Goal: Task Accomplishment & Management: Manage account settings

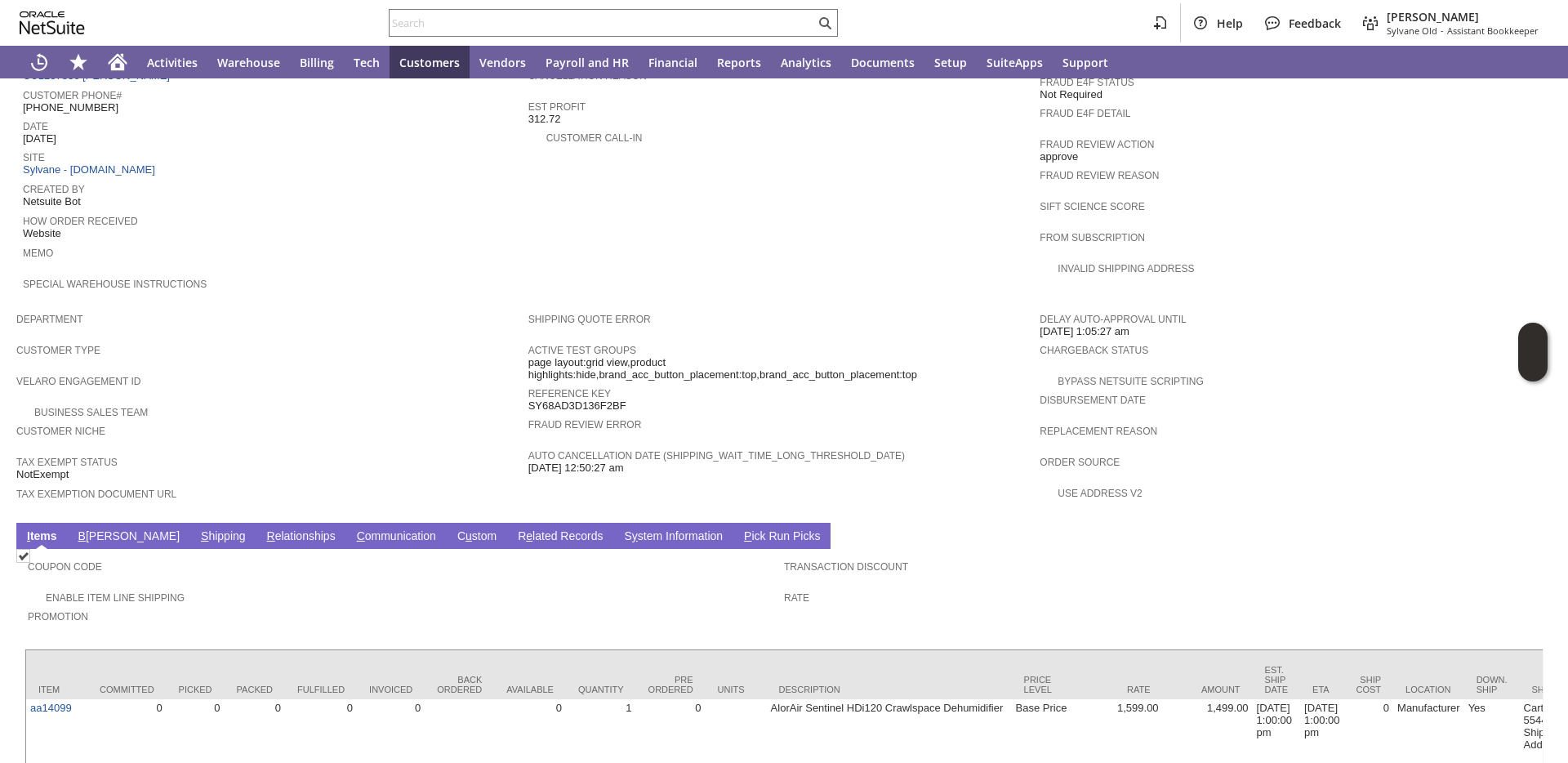
scroll to position [884, 0]
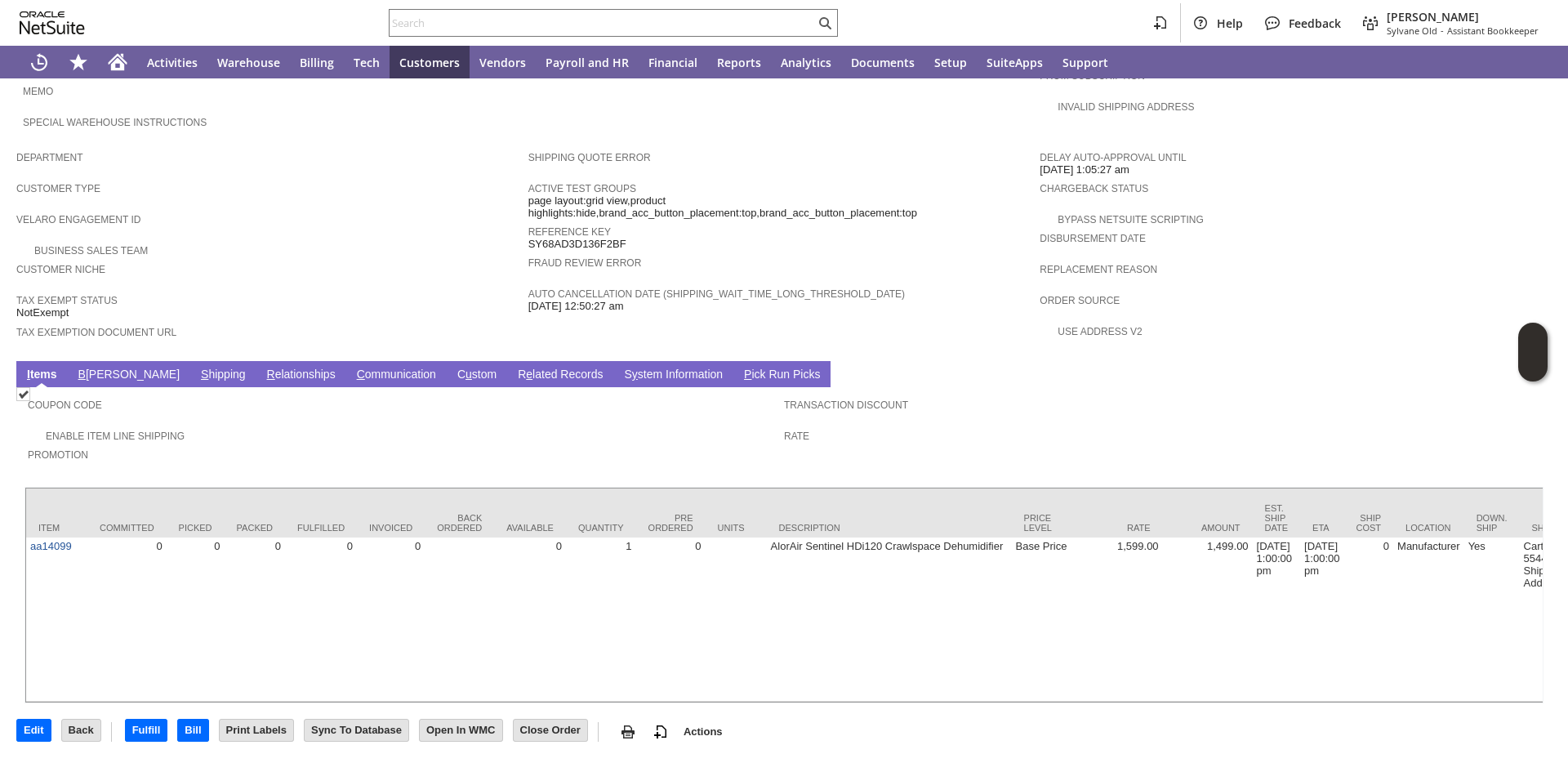
click at [103, 368] on link "B illing" at bounding box center [129, 375] width 109 height 15
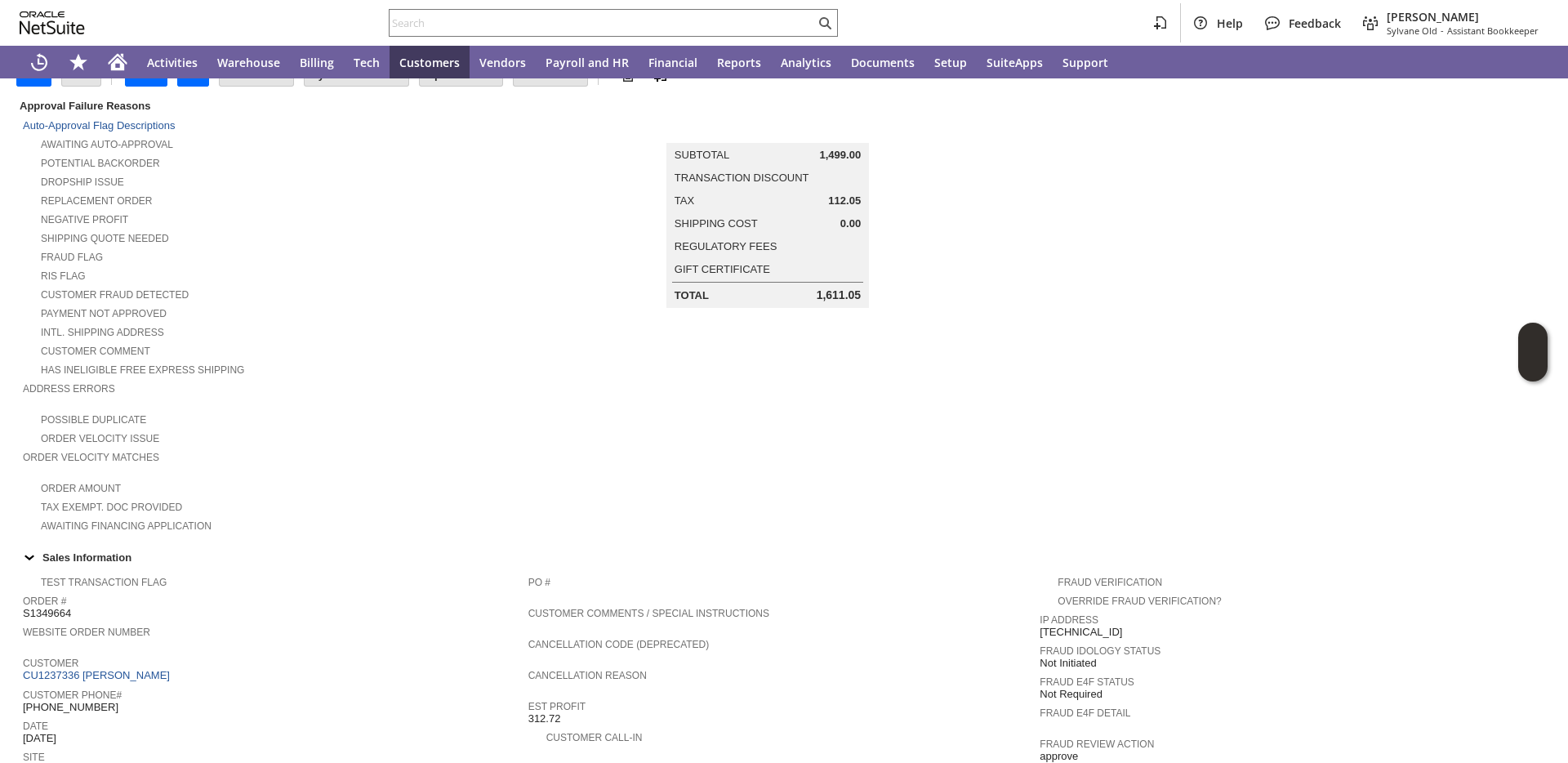
scroll to position [0, 0]
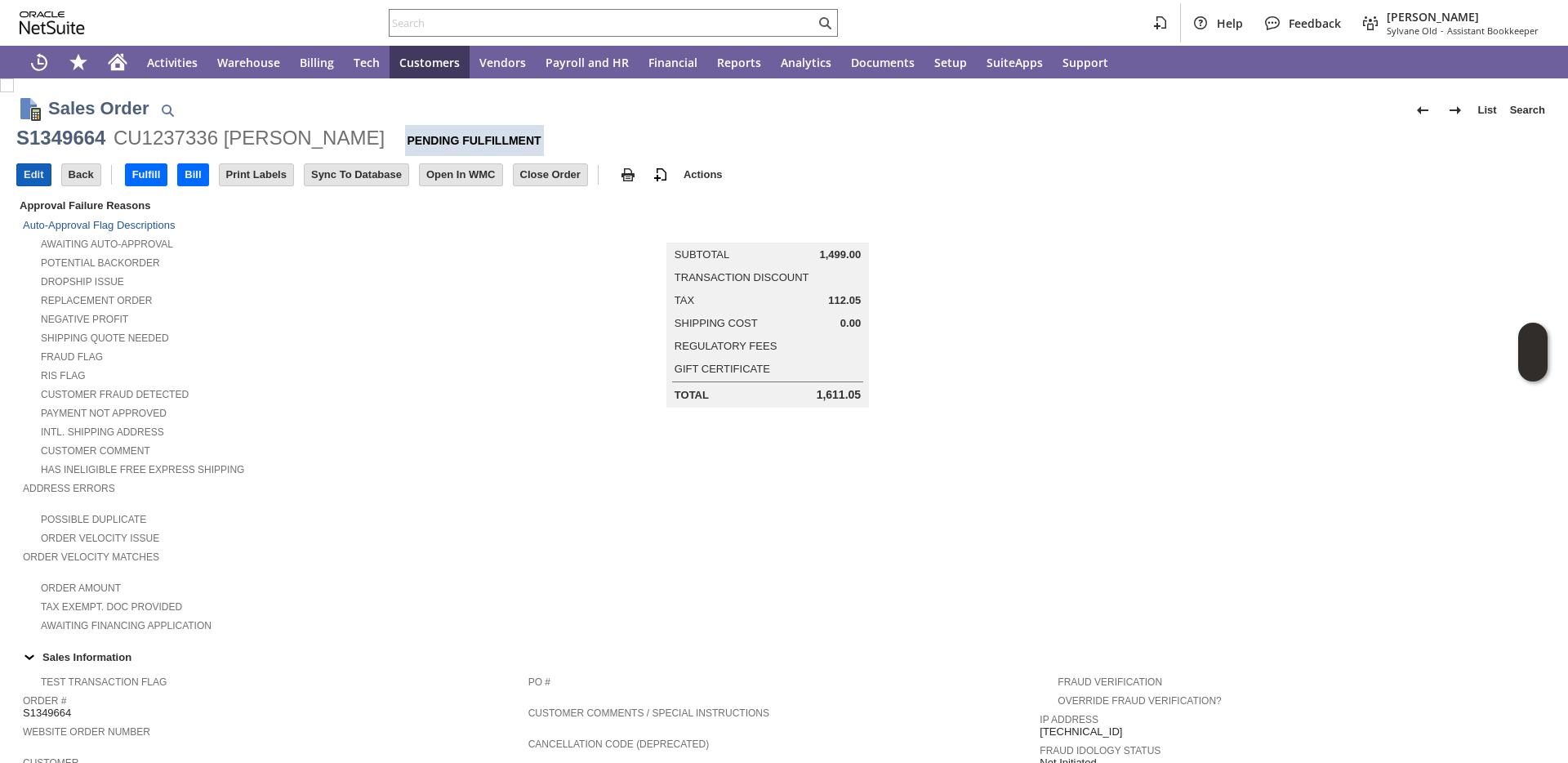
click at [37, 173] on input "Edit" at bounding box center [34, 174] width 34 height 21
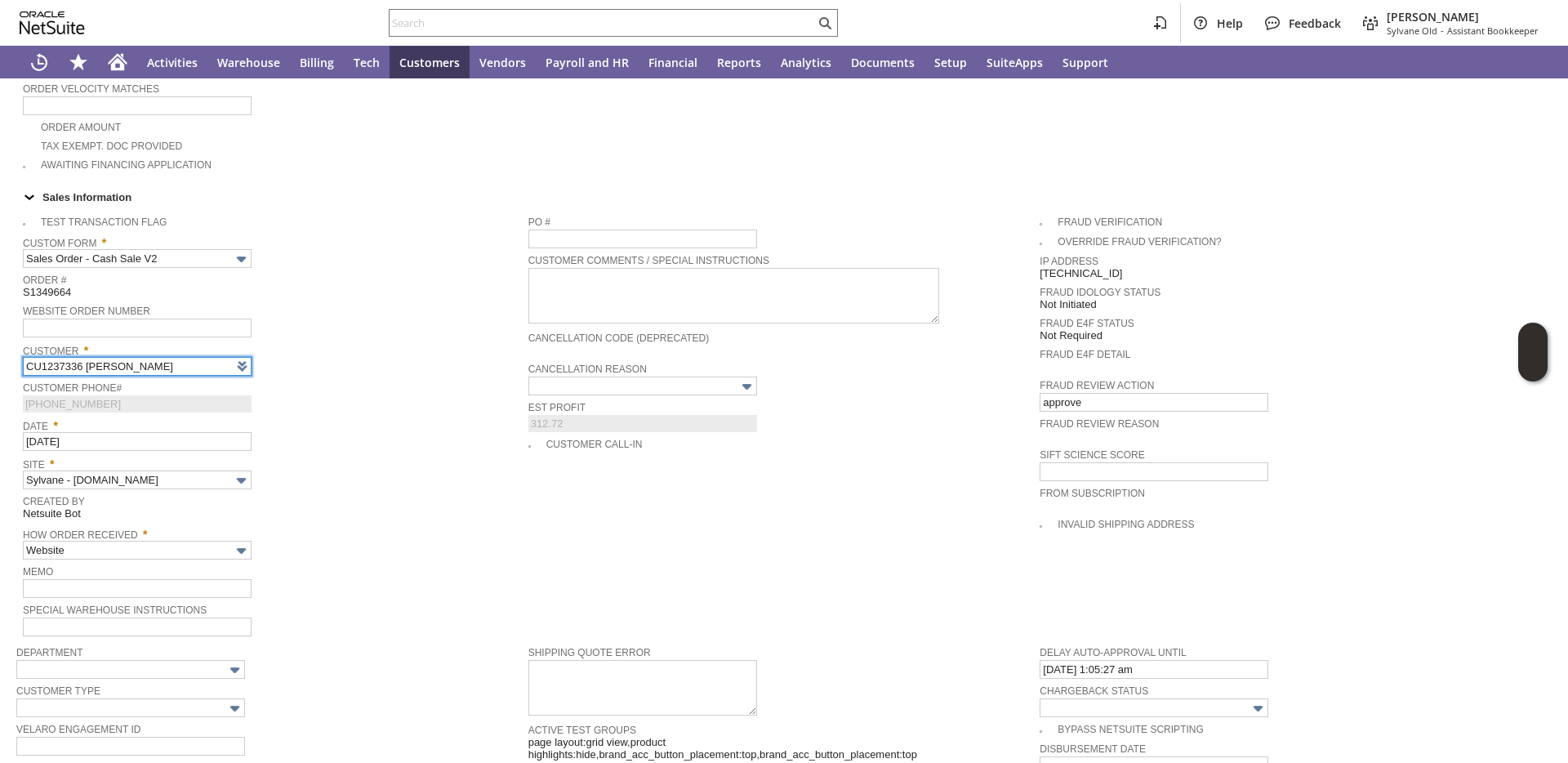
scroll to position [472, 0]
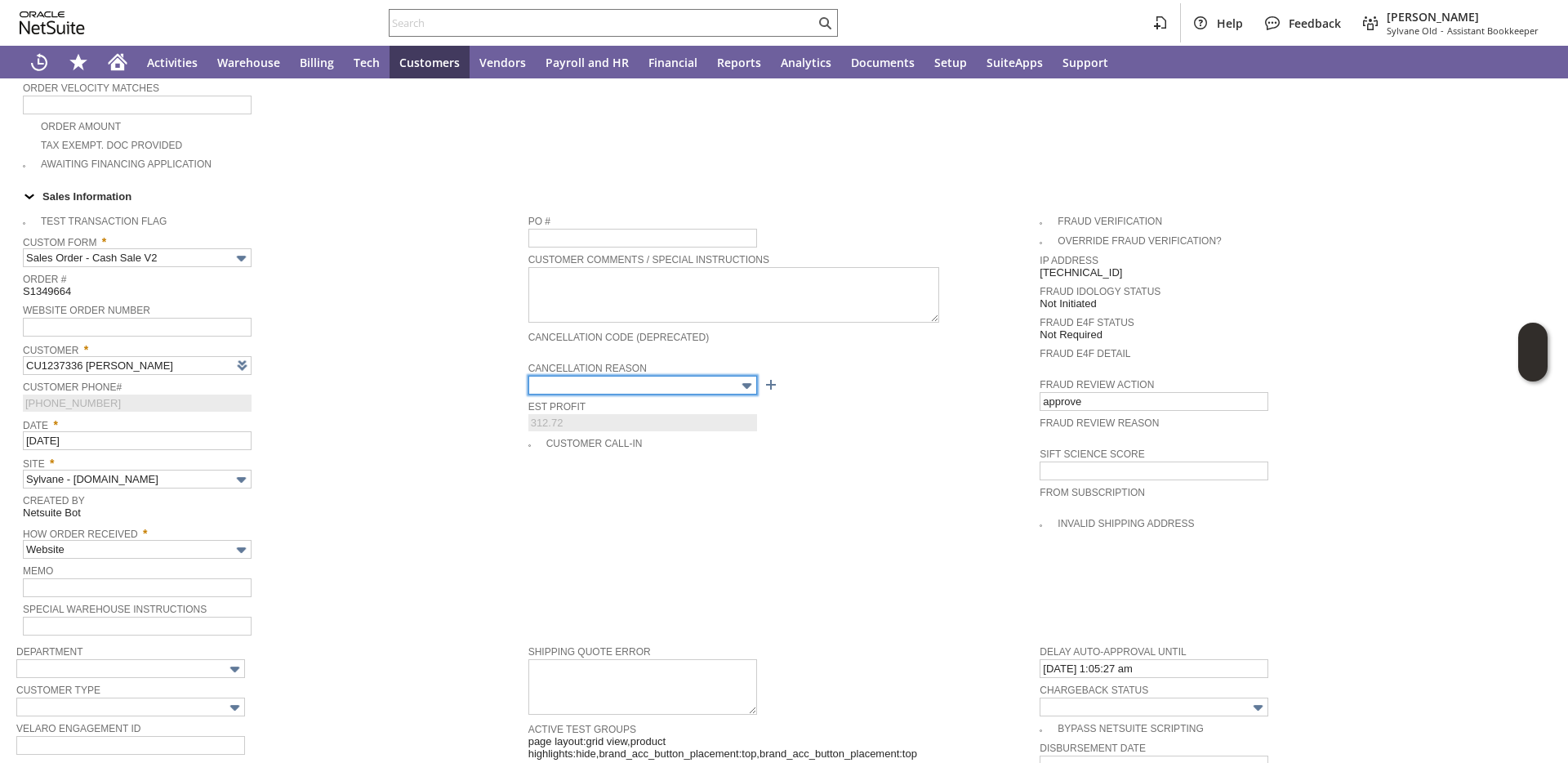
click at [586, 380] on input "text" at bounding box center [643, 385] width 229 height 19
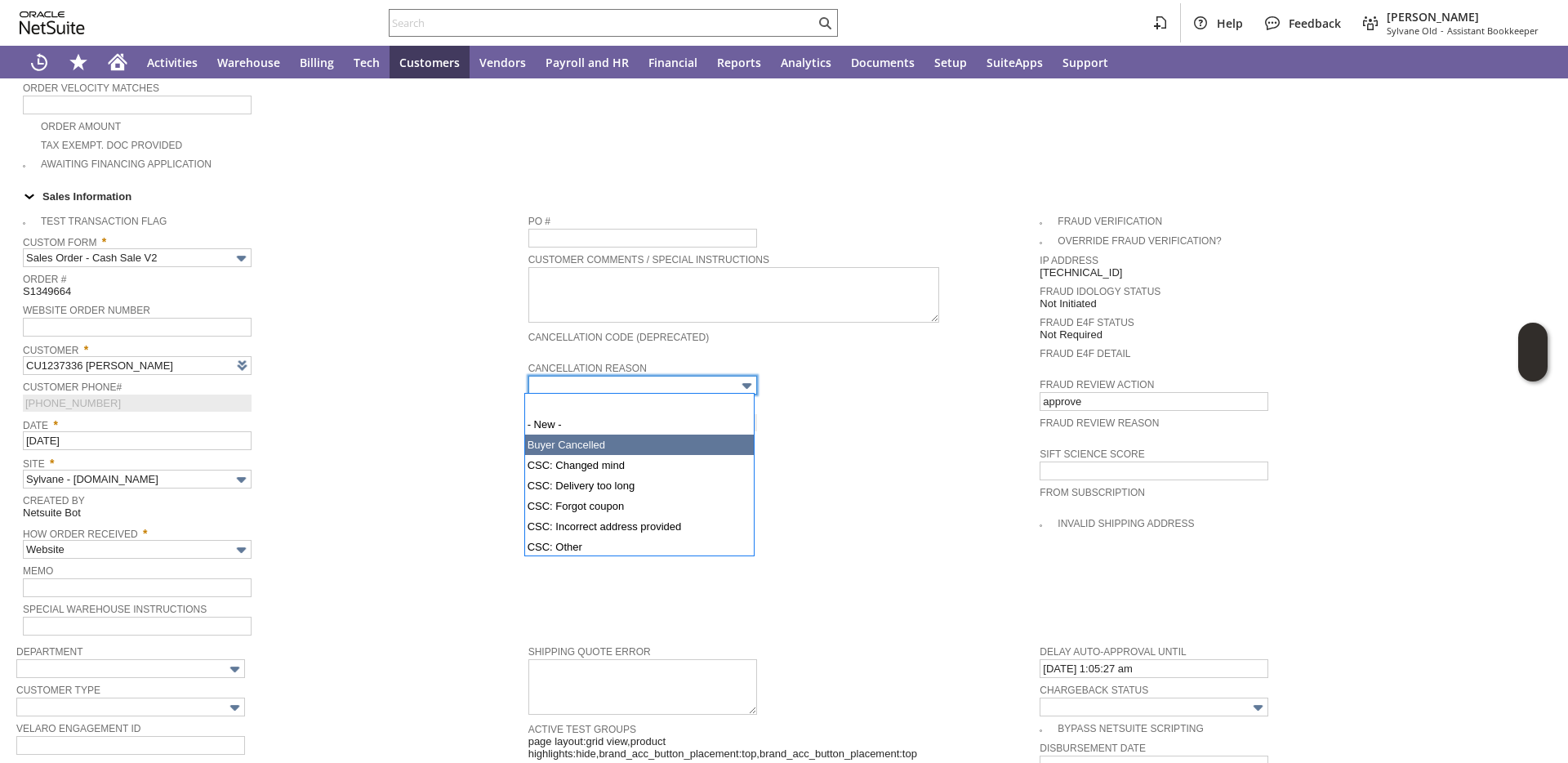
type input "Buyer Cancelled"
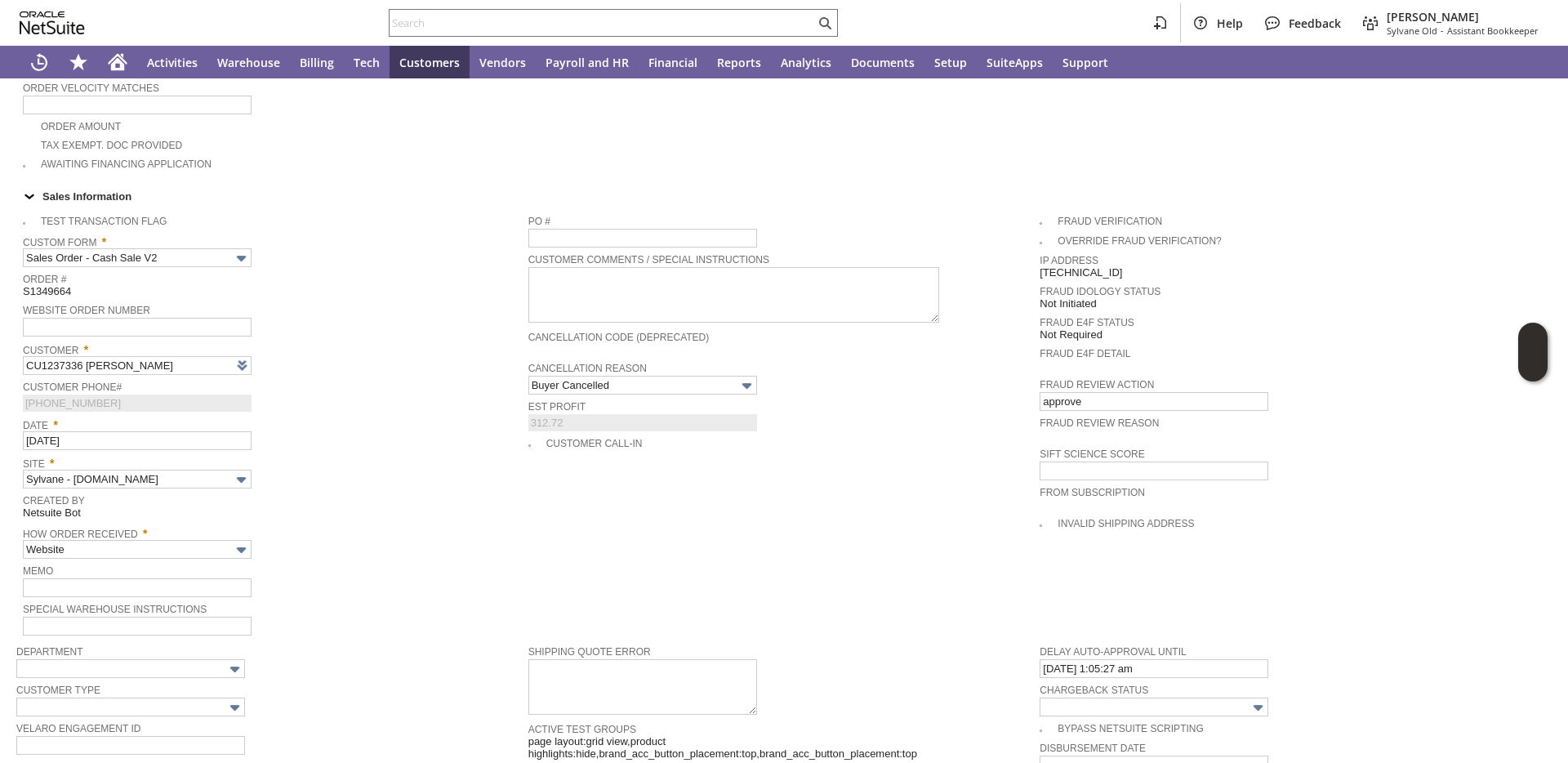
click at [455, 410] on div "Customer Phone# (816) 572-1116" at bounding box center [272, 394] width 498 height 35
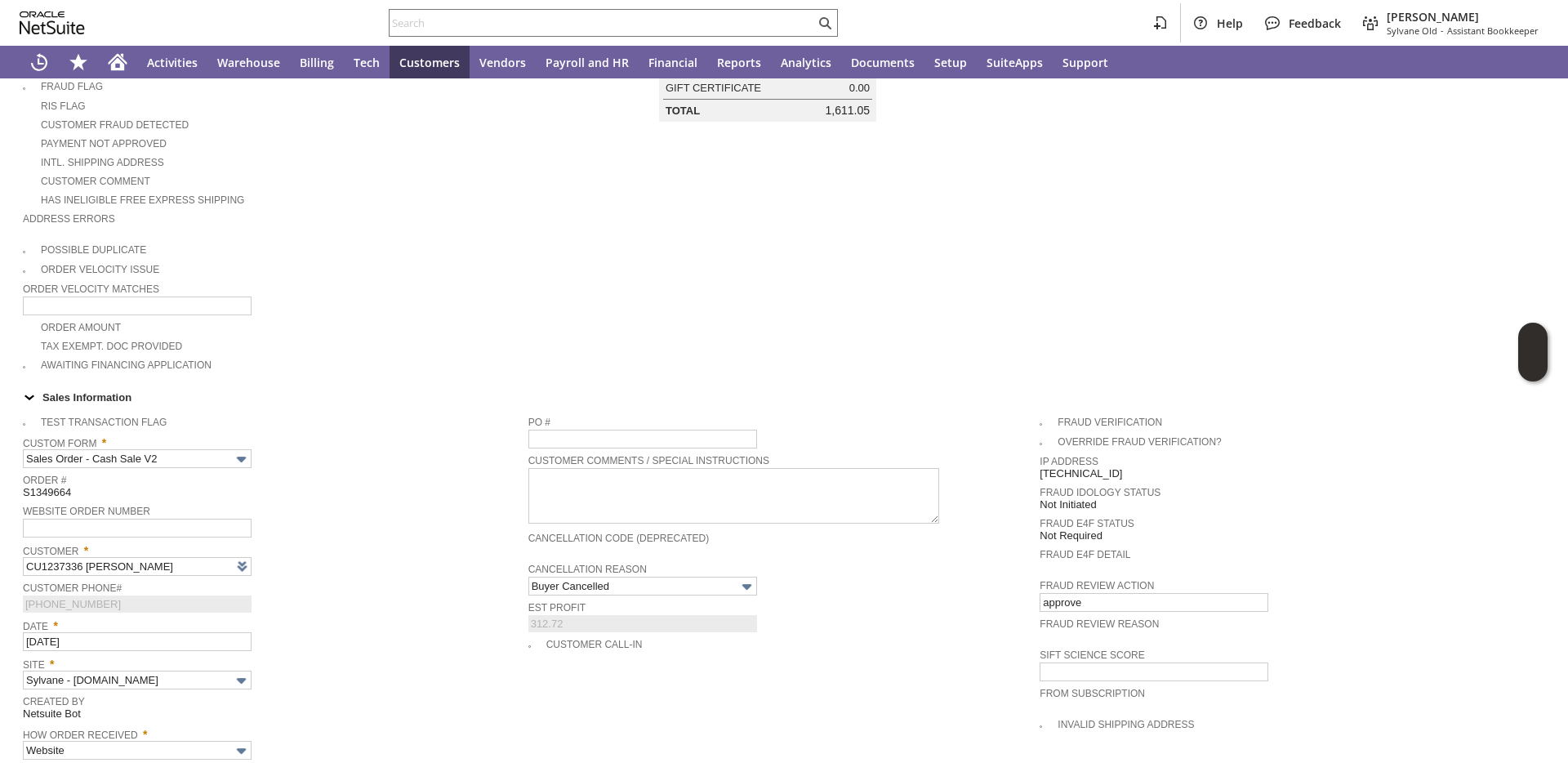
scroll to position [0, 0]
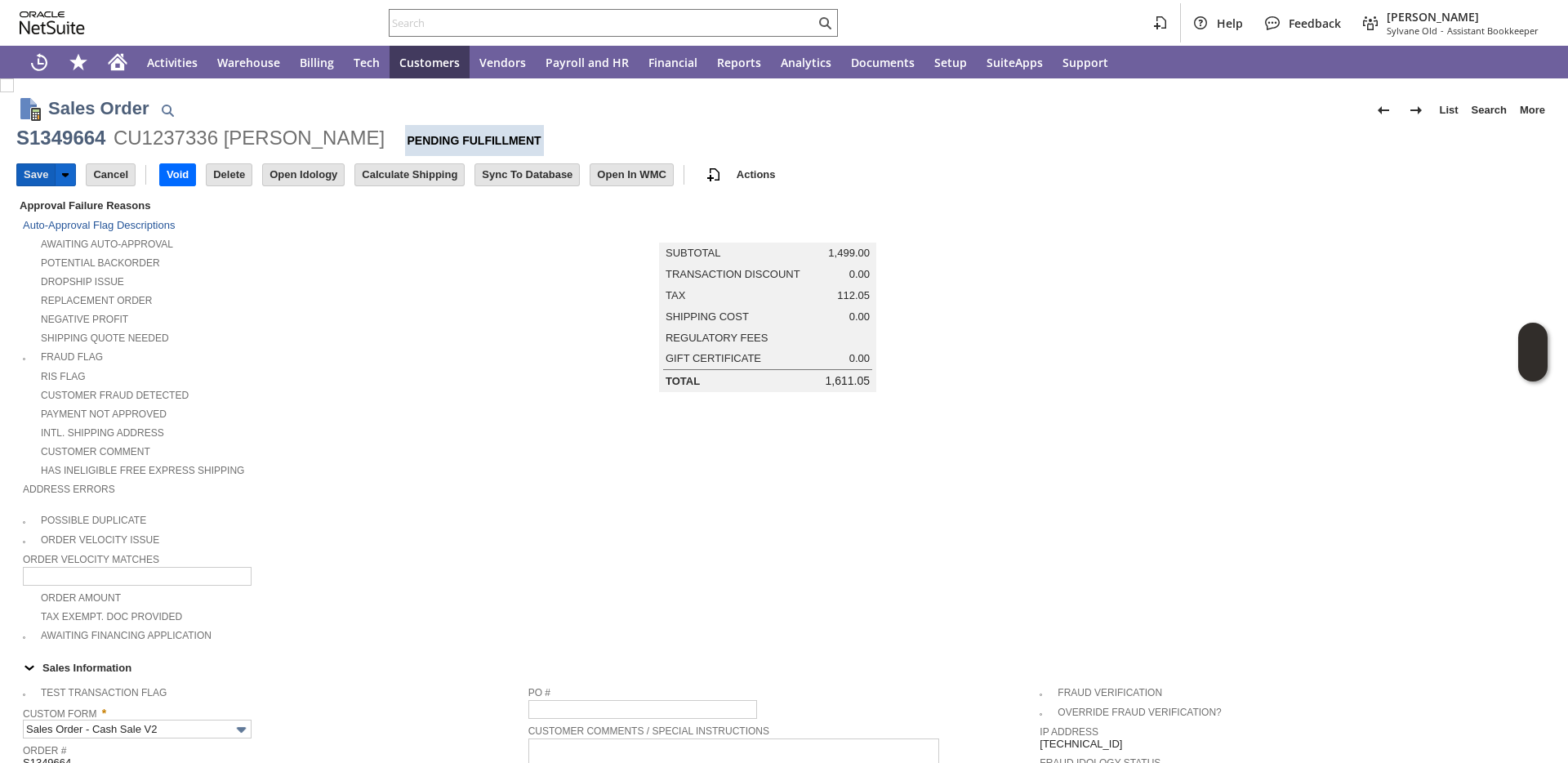
click at [47, 181] on input "Save" at bounding box center [36, 174] width 37 height 21
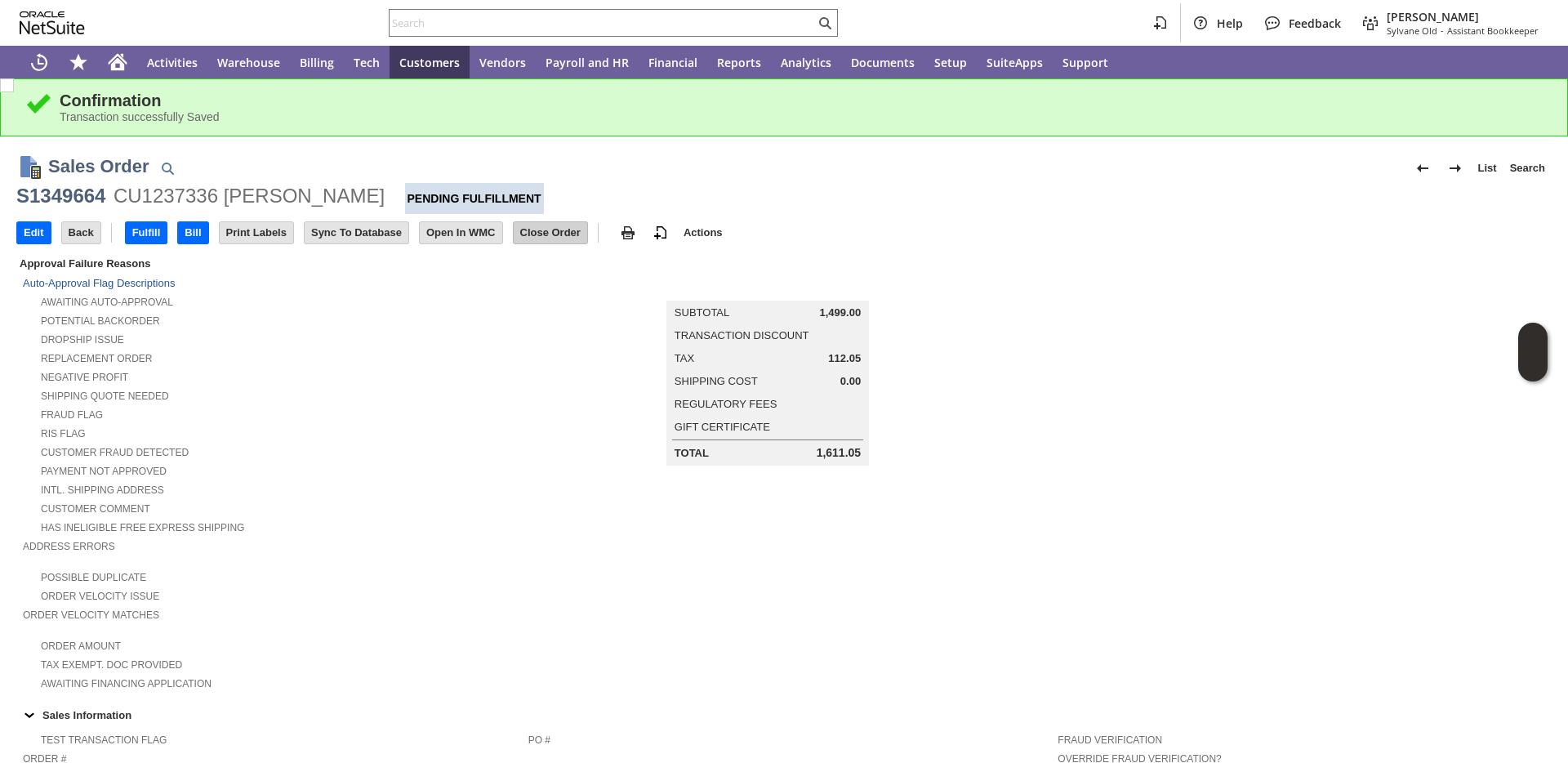
click at [573, 235] on input "Close Order" at bounding box center [550, 232] width 74 height 21
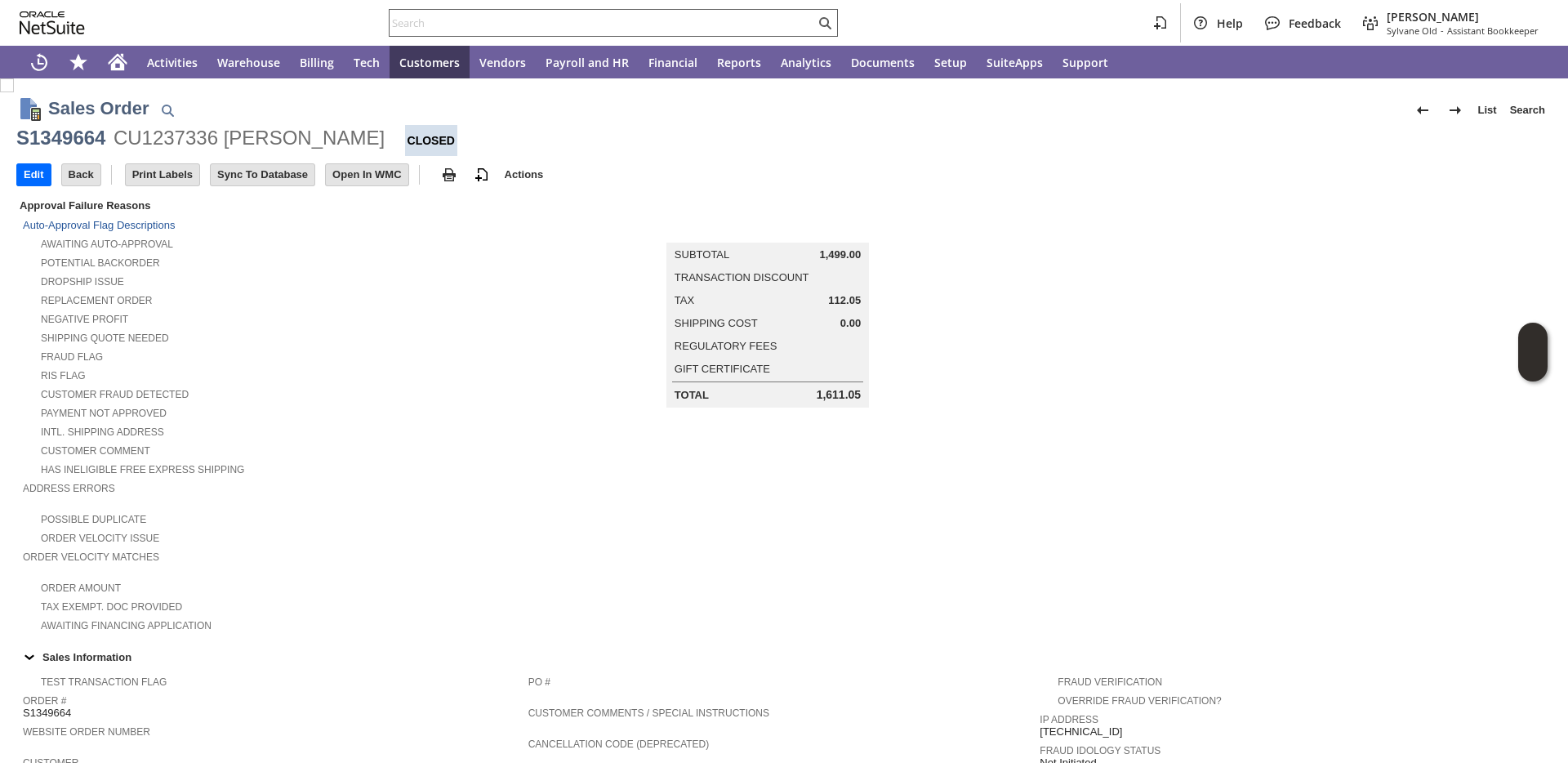
click at [447, 23] on input "text" at bounding box center [602, 22] width 426 height 19
paste input "FRED CRUMB"
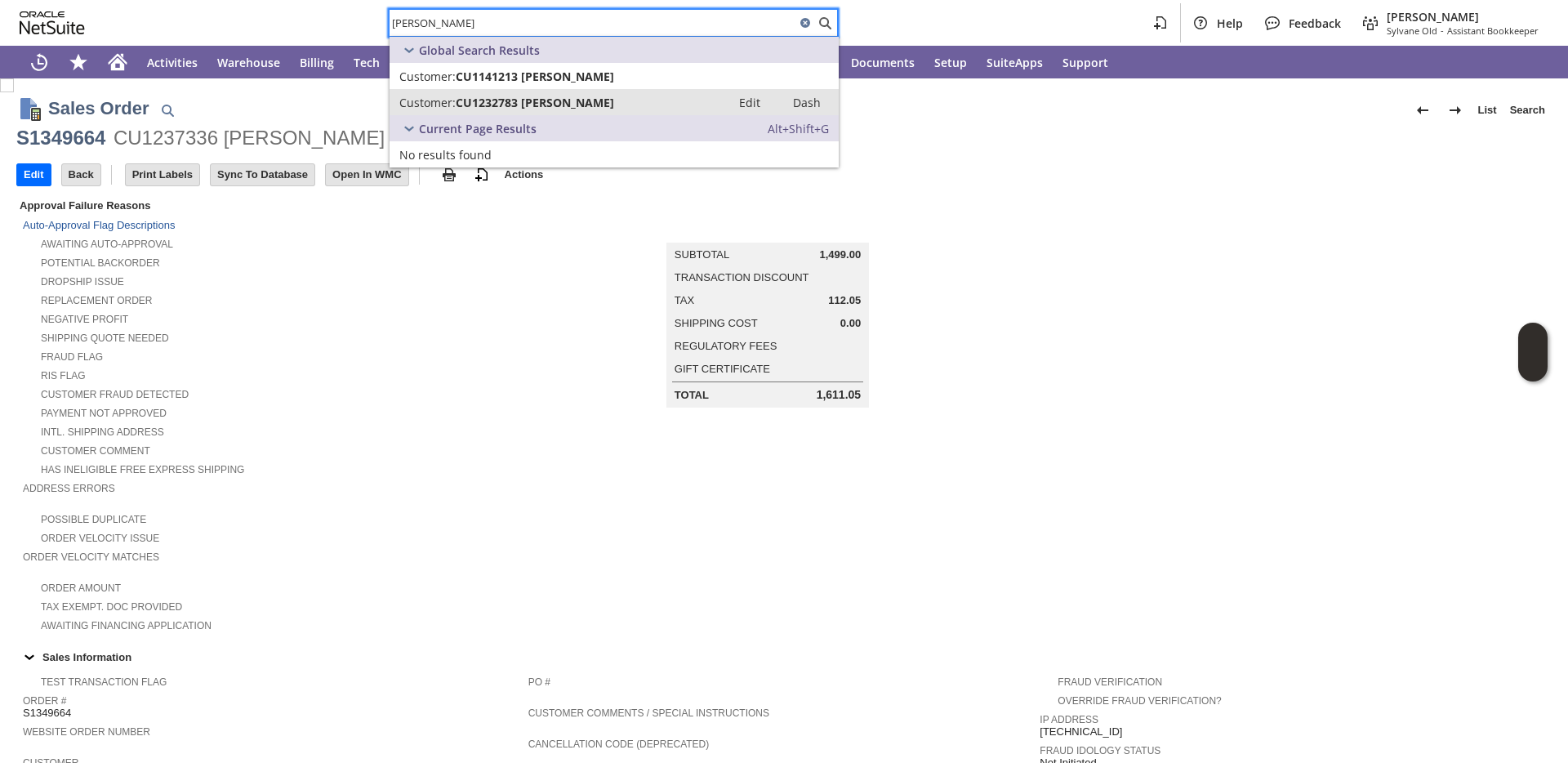
type input "FRED CRUMB"
click at [504, 102] on span "CU1232783 [PERSON_NAME]" at bounding box center [534, 102] width 158 height 15
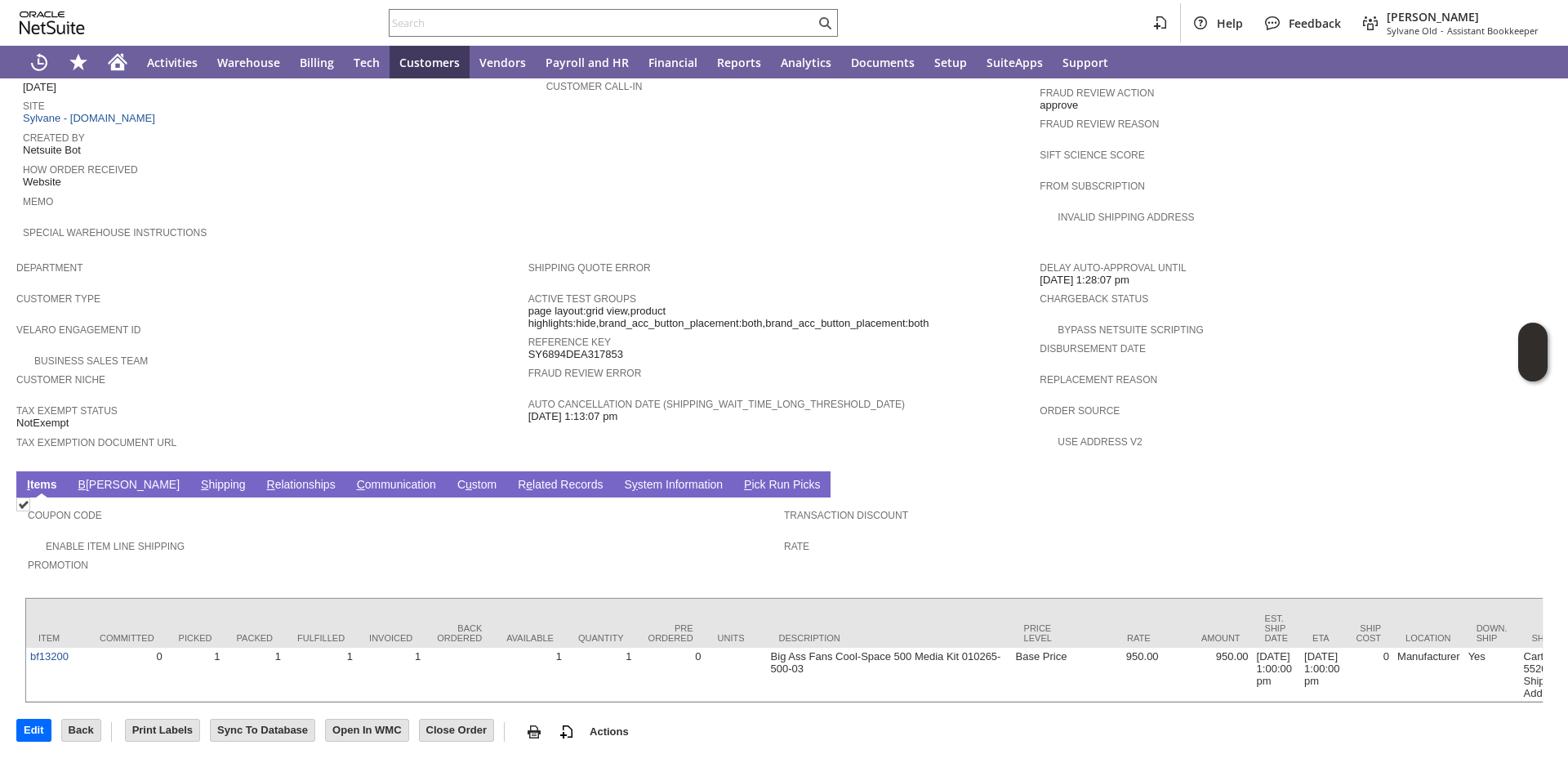
scroll to position [766, 0]
click at [410, 20] on input "text" at bounding box center [602, 22] width 426 height 19
paste input "P219054"
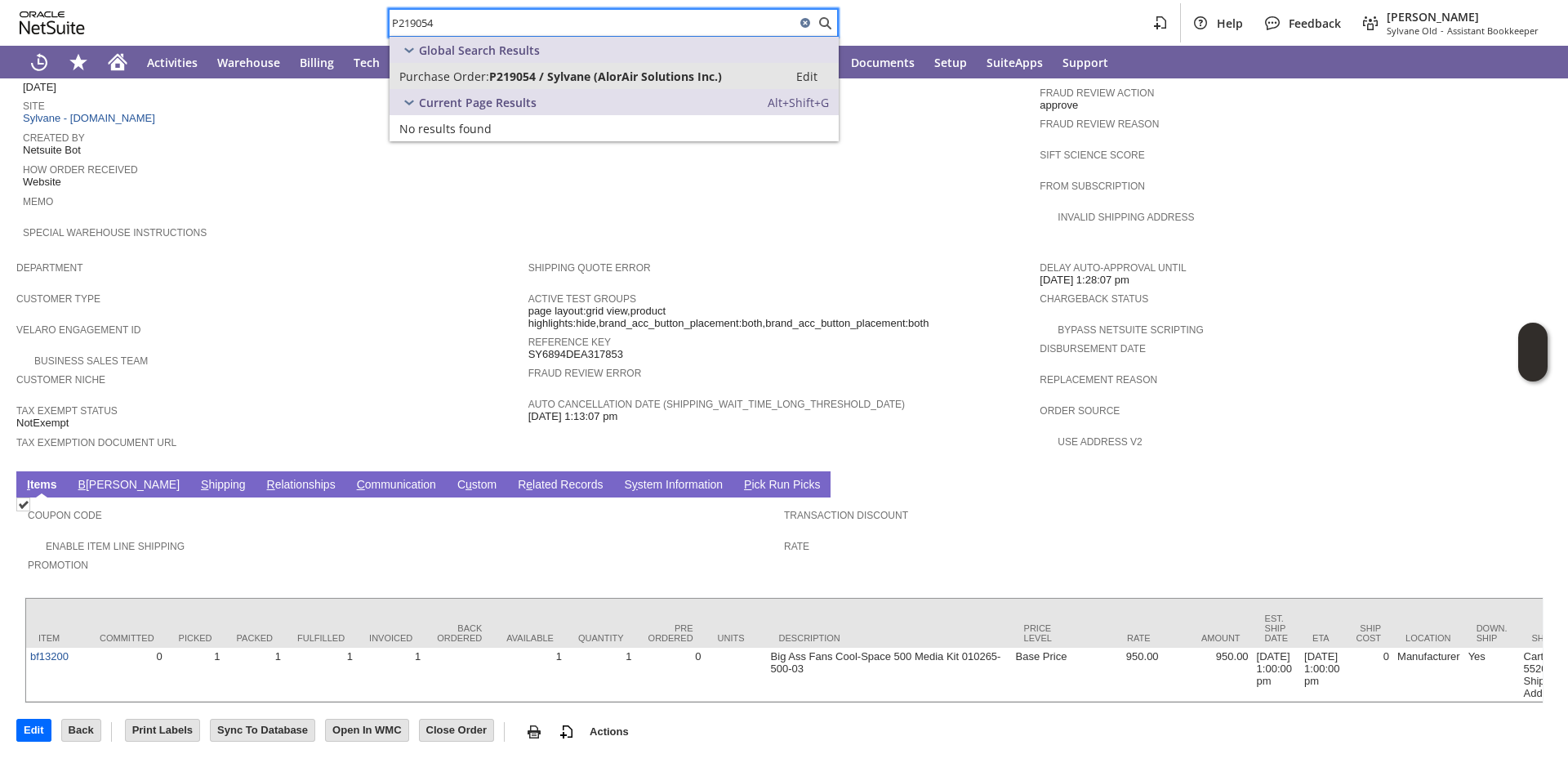
type input "P219054"
click at [480, 84] on link "Purchase Order: P219054 / Sylvane (AlorAir Solutions Inc.) Edit" at bounding box center [614, 75] width 450 height 26
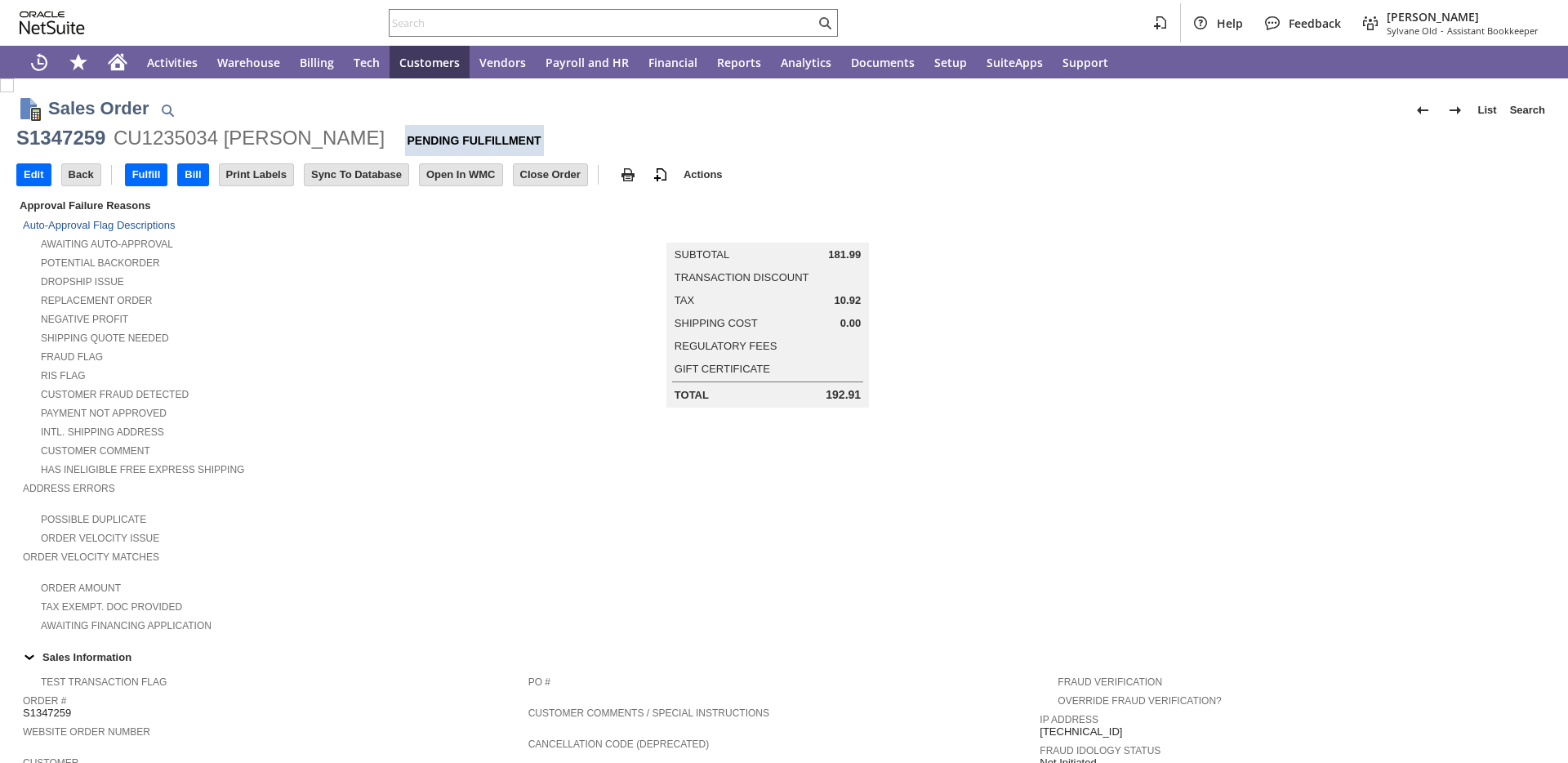
scroll to position [766, 0]
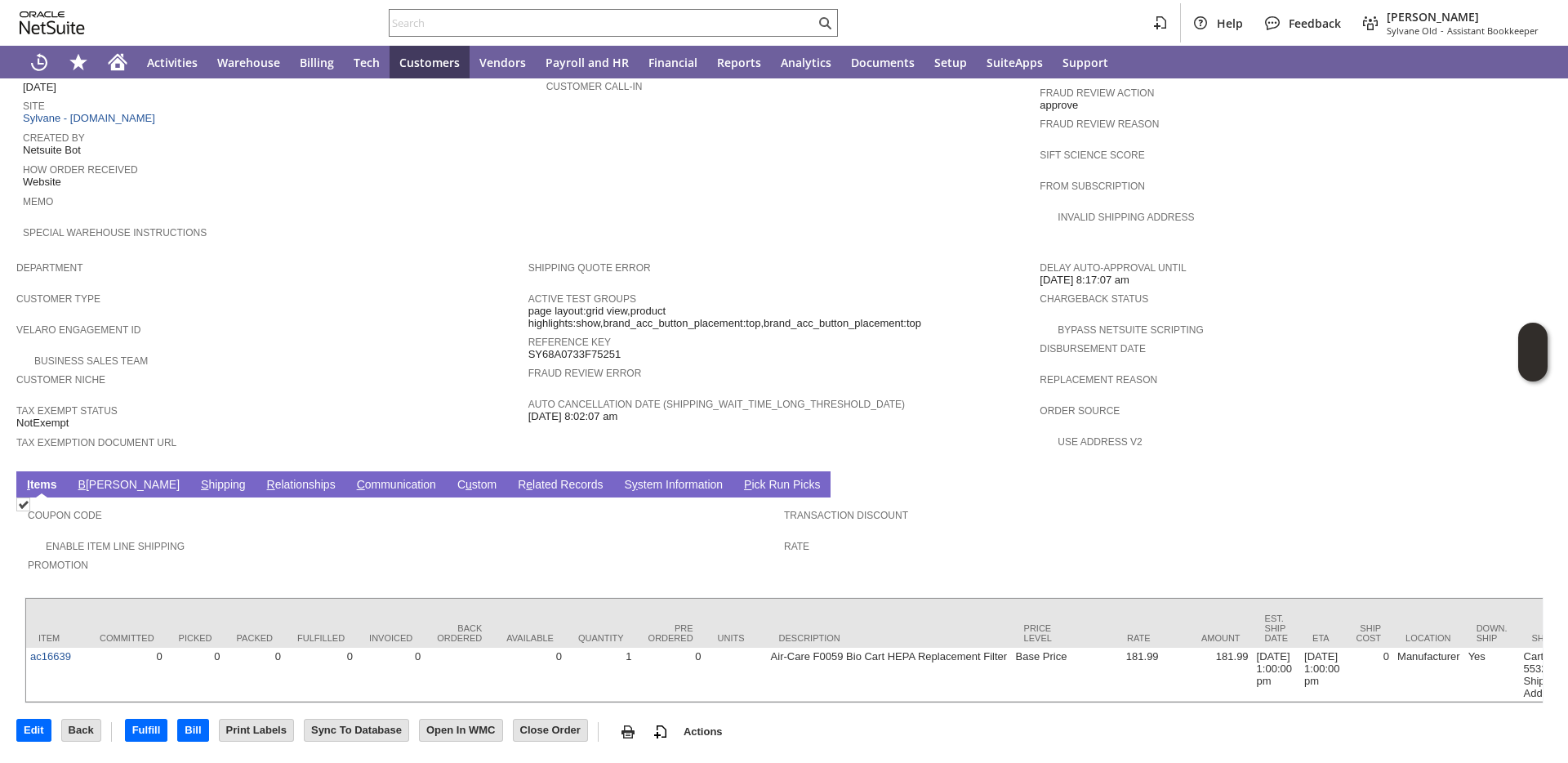
click at [106, 478] on link "B [PERSON_NAME]" at bounding box center [129, 485] width 109 height 15
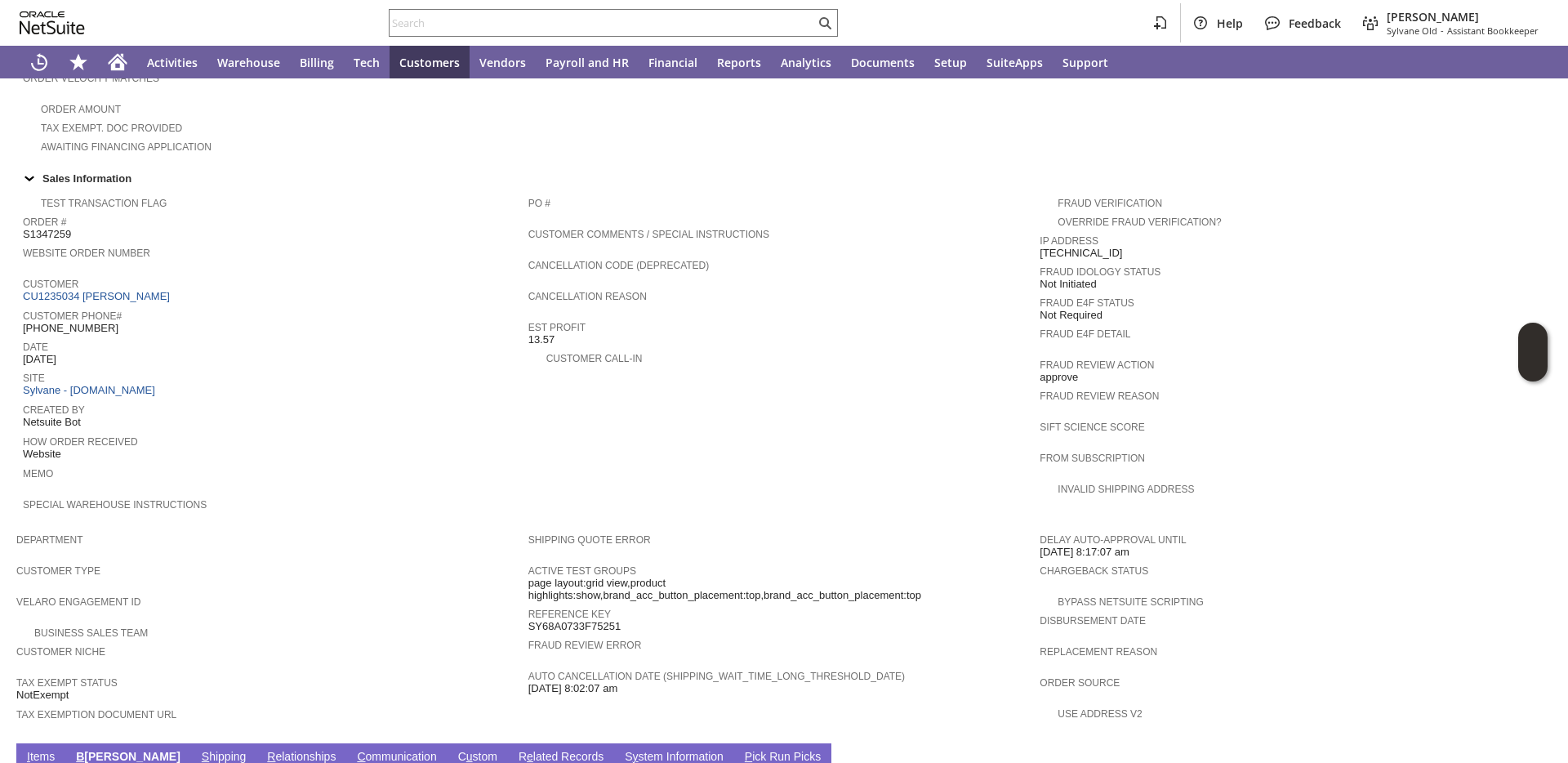
scroll to position [0, 0]
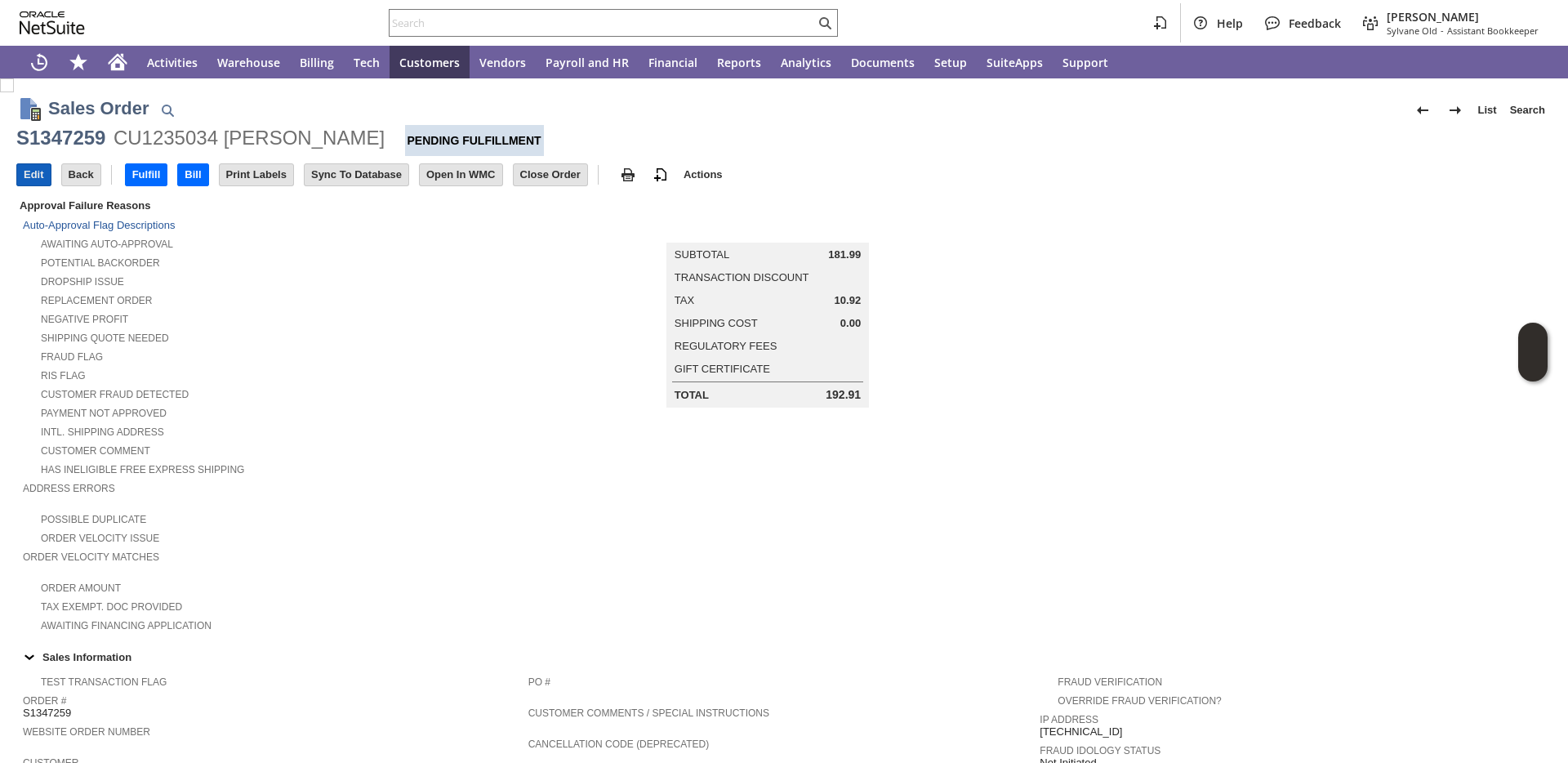
click at [35, 174] on input "Edit" at bounding box center [34, 174] width 34 height 21
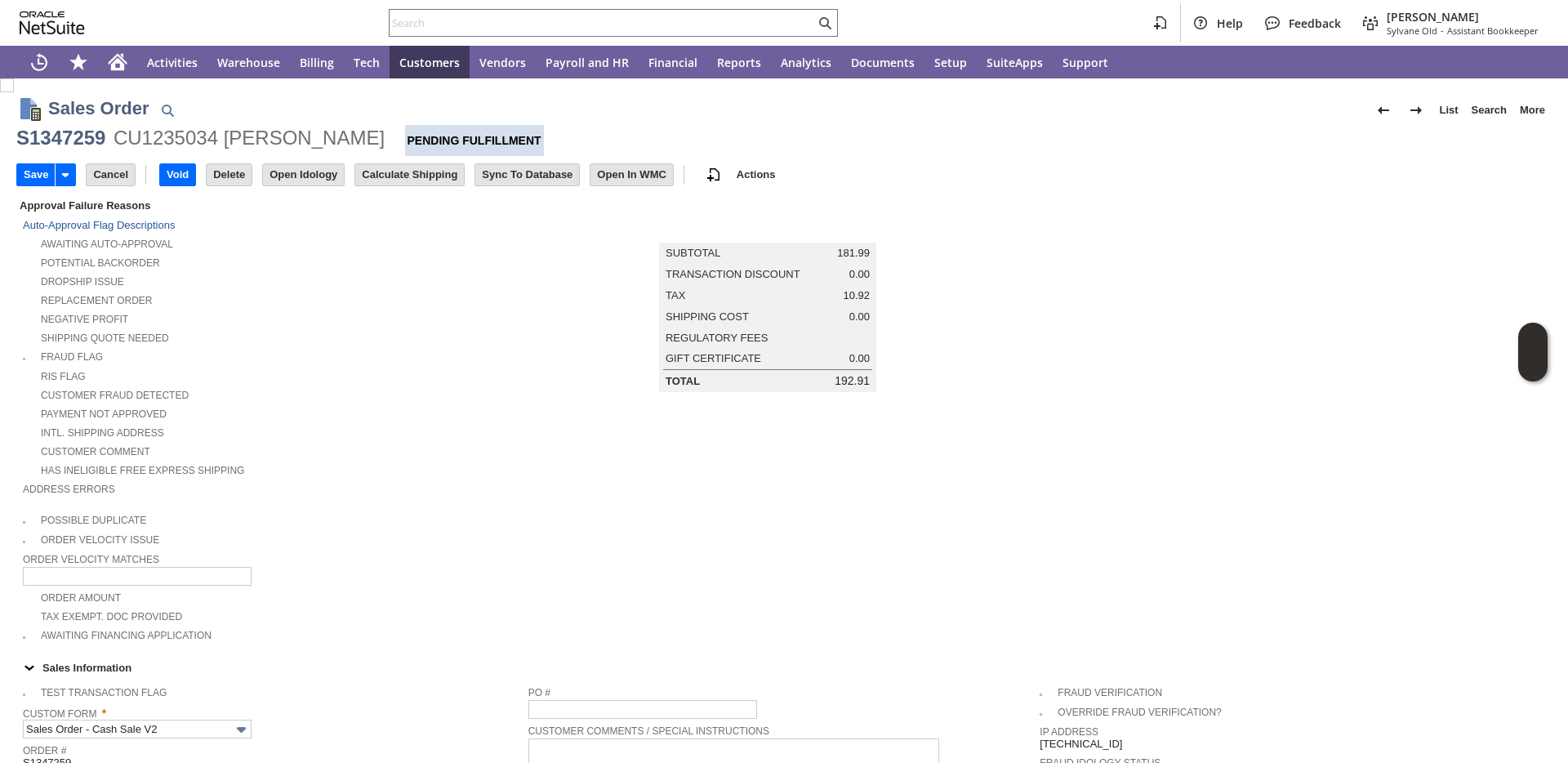
scroll to position [184, 0]
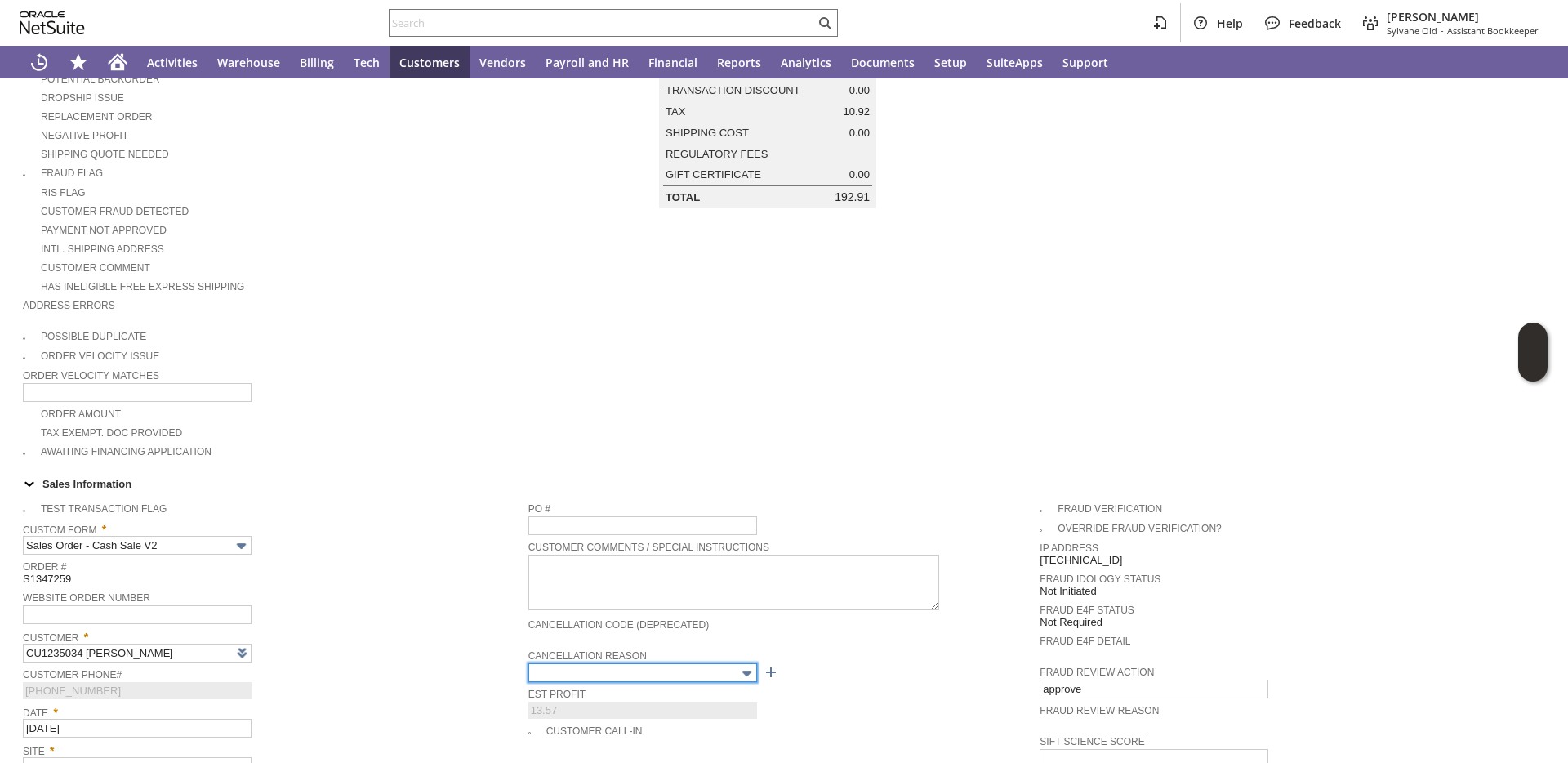
click at [616, 677] on input "text" at bounding box center [643, 672] width 229 height 19
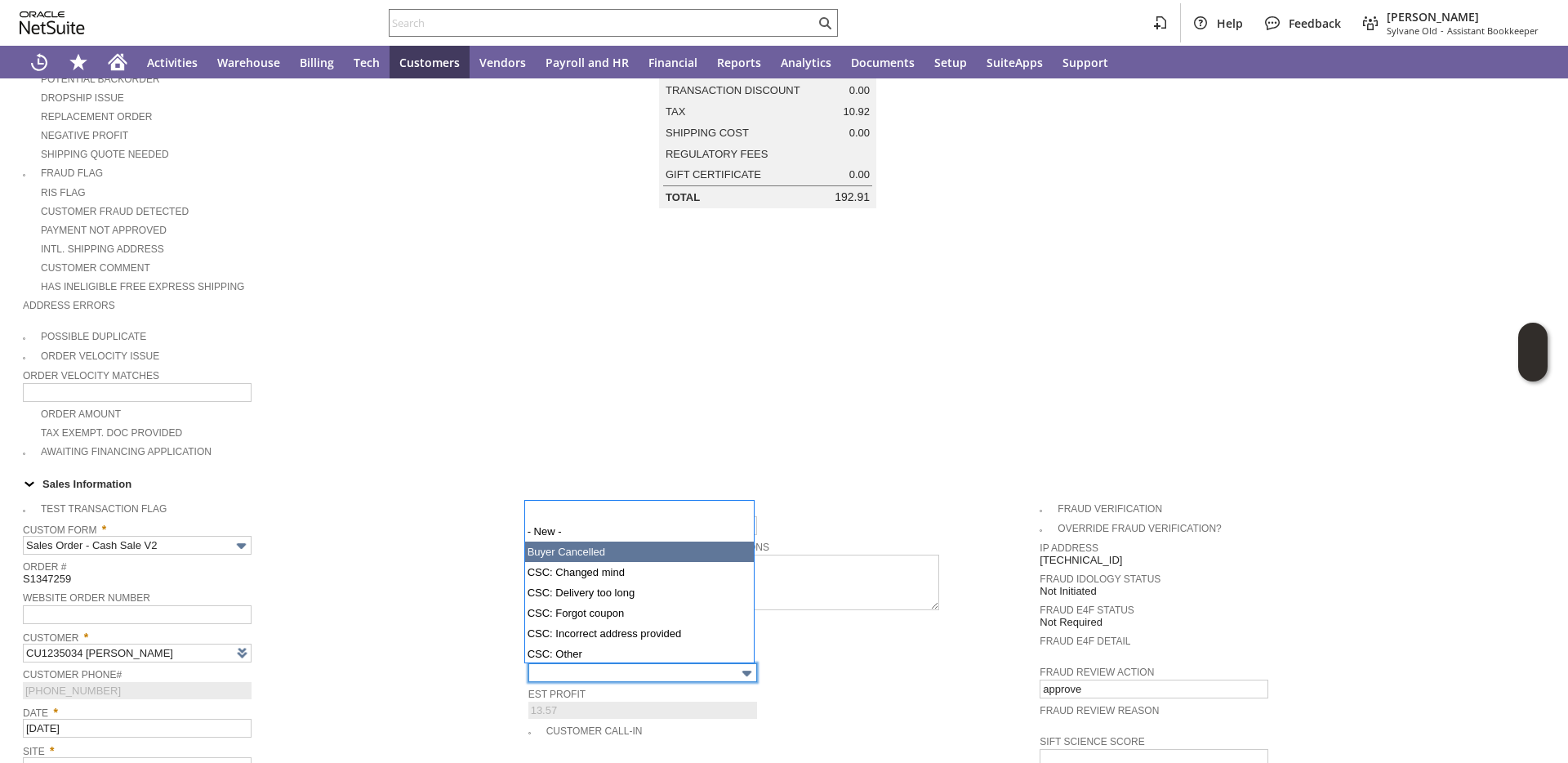
type input "Buyer Cancelled"
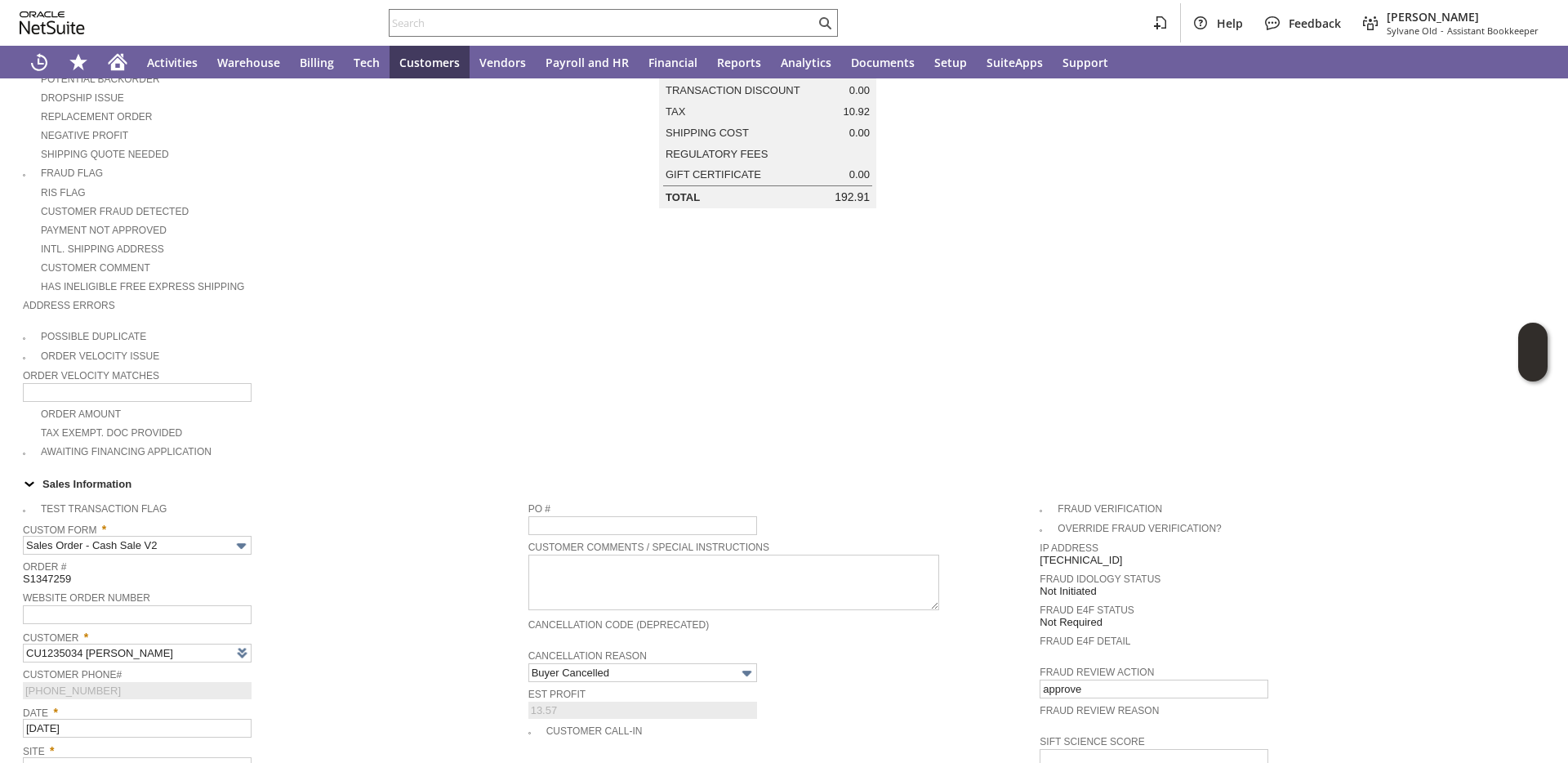
click at [400, 400] on div "Order Velocity Matches" at bounding box center [272, 383] width 498 height 36
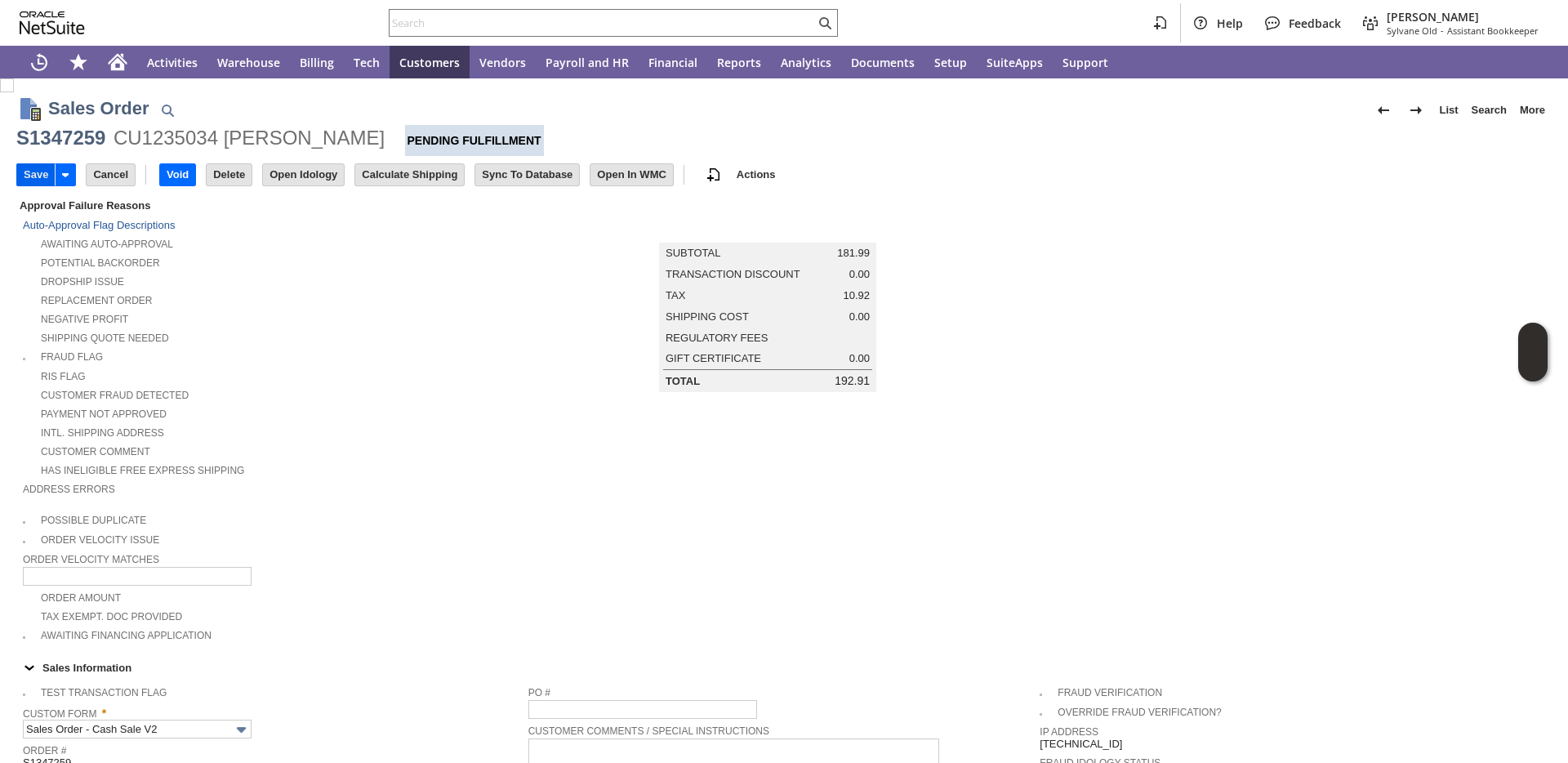
click at [44, 180] on input "Save" at bounding box center [36, 174] width 37 height 21
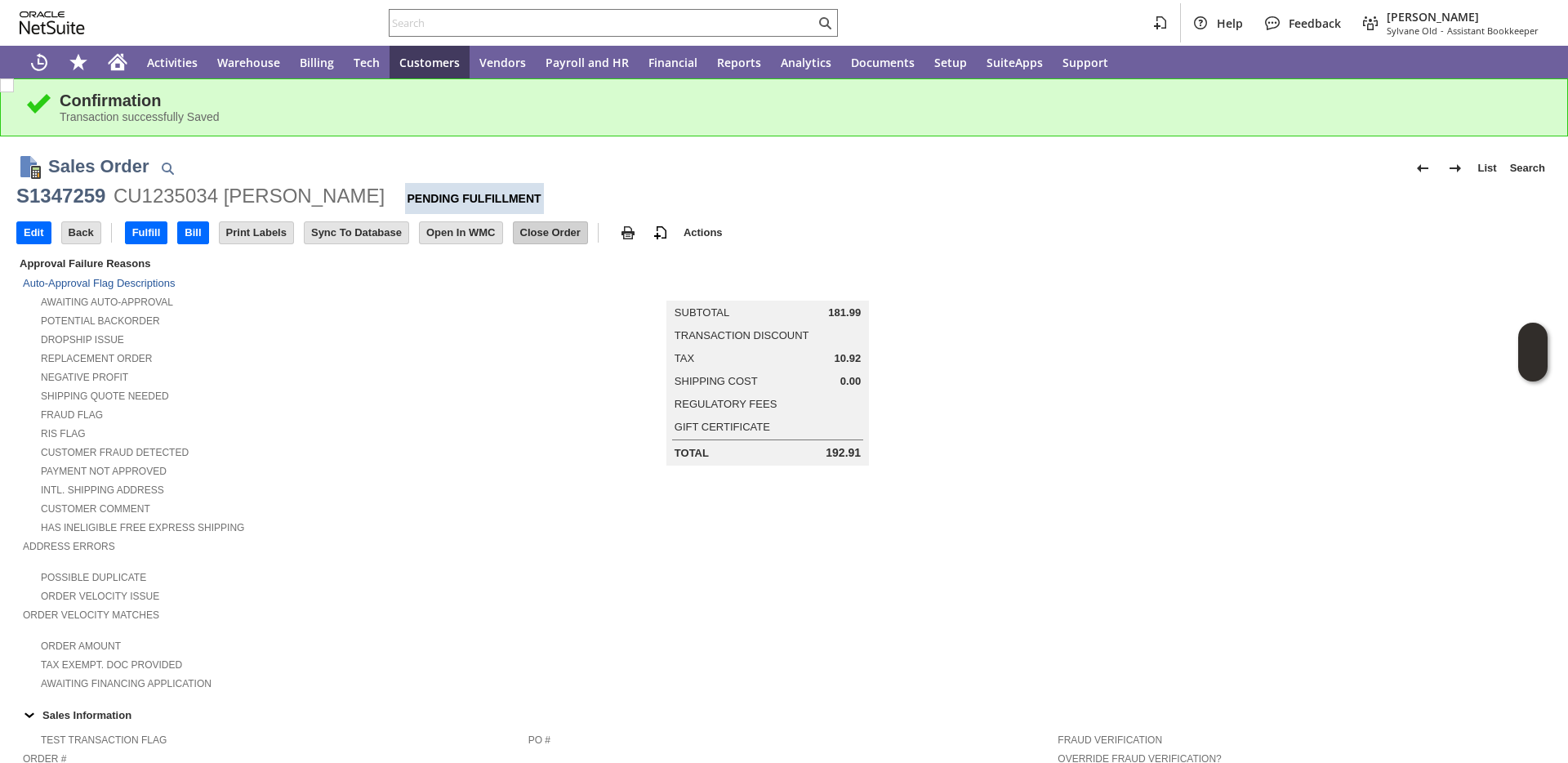
click at [549, 239] on input "Close Order" at bounding box center [550, 232] width 74 height 21
